Goal: Information Seeking & Learning: Learn about a topic

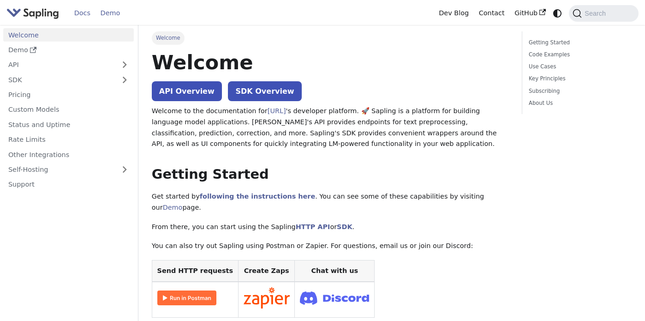
click at [111, 16] on link "Demo" at bounding box center [110, 13] width 30 height 14
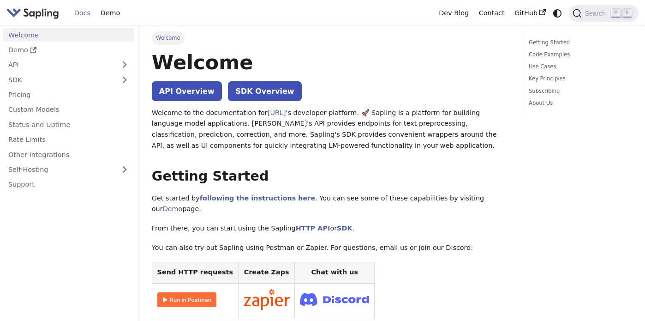
click at [42, 16] on img "Main" at bounding box center [32, 12] width 53 height 13
click at [44, 13] on img "Main" at bounding box center [32, 12] width 53 height 13
click at [65, 36] on link "Welcome" at bounding box center [68, 34] width 131 height 13
click at [94, 66] on link "API" at bounding box center [59, 64] width 112 height 13
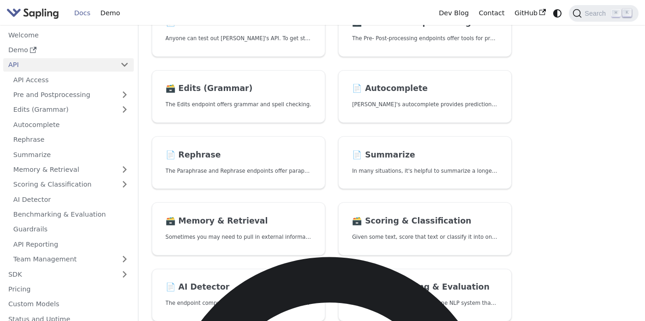
scroll to position [117, 0]
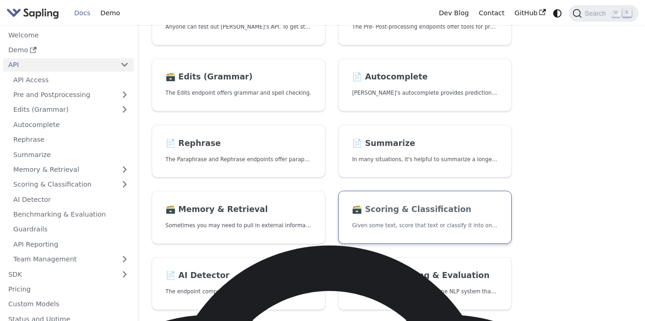
click at [447, 206] on h2 "🗃️ Scoring & Classification" at bounding box center [425, 209] width 146 height 10
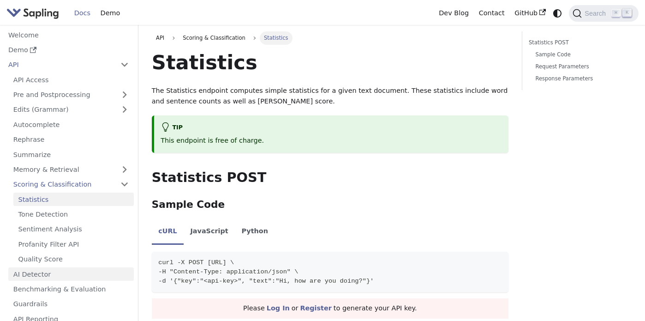
click at [36, 269] on link "AI Detector" at bounding box center [70, 273] width 125 height 13
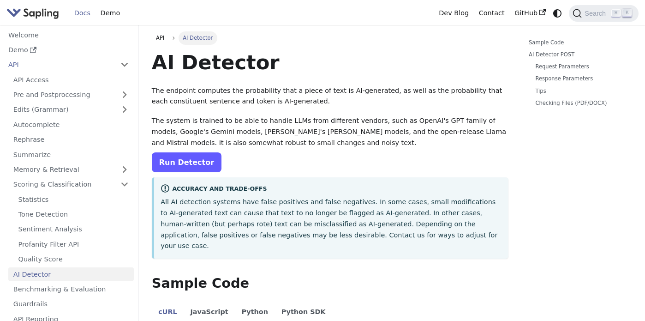
click at [178, 166] on link "Run Detector" at bounding box center [187, 162] width 70 height 20
